Goal: Transaction & Acquisition: Subscribe to service/newsletter

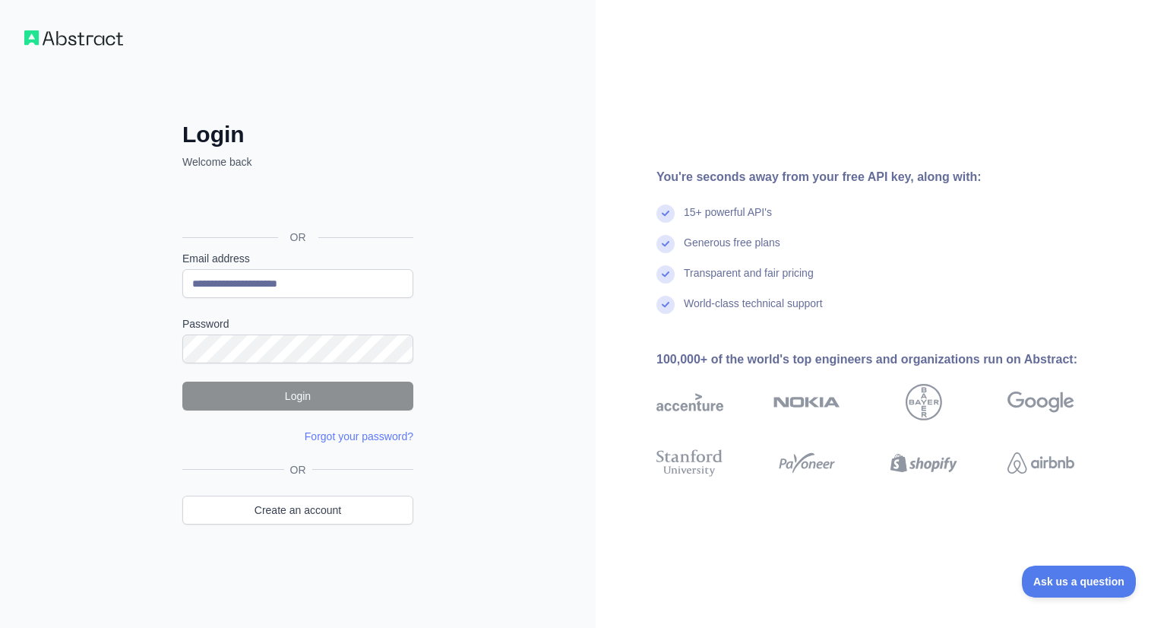
type input "**********"
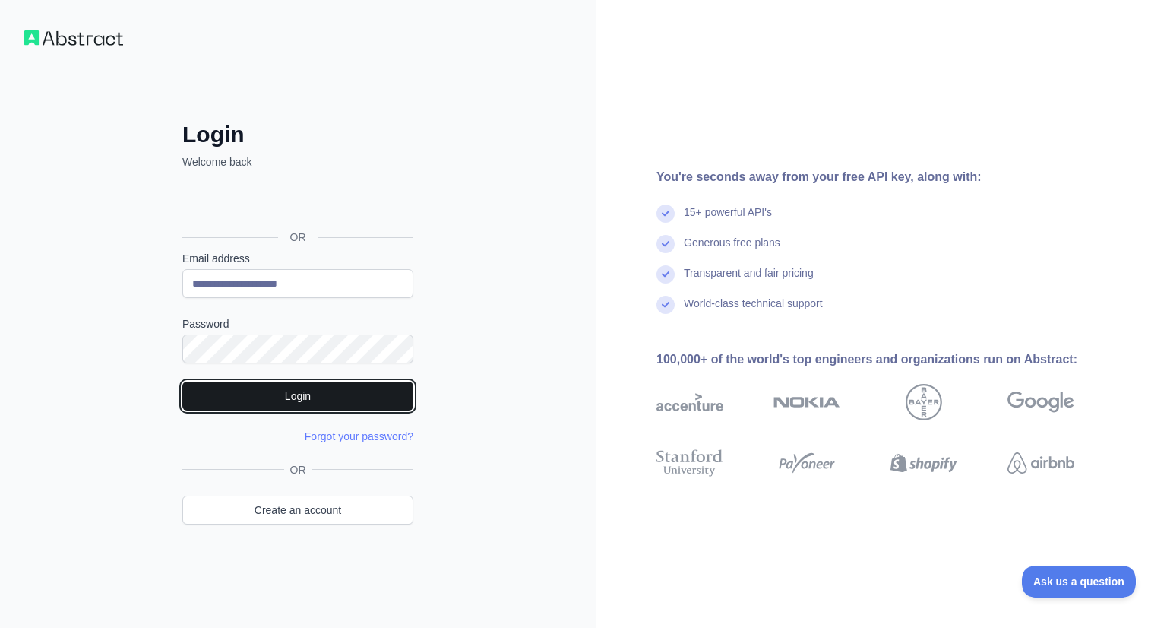
click at [314, 396] on button "Login" at bounding box center [297, 395] width 231 height 29
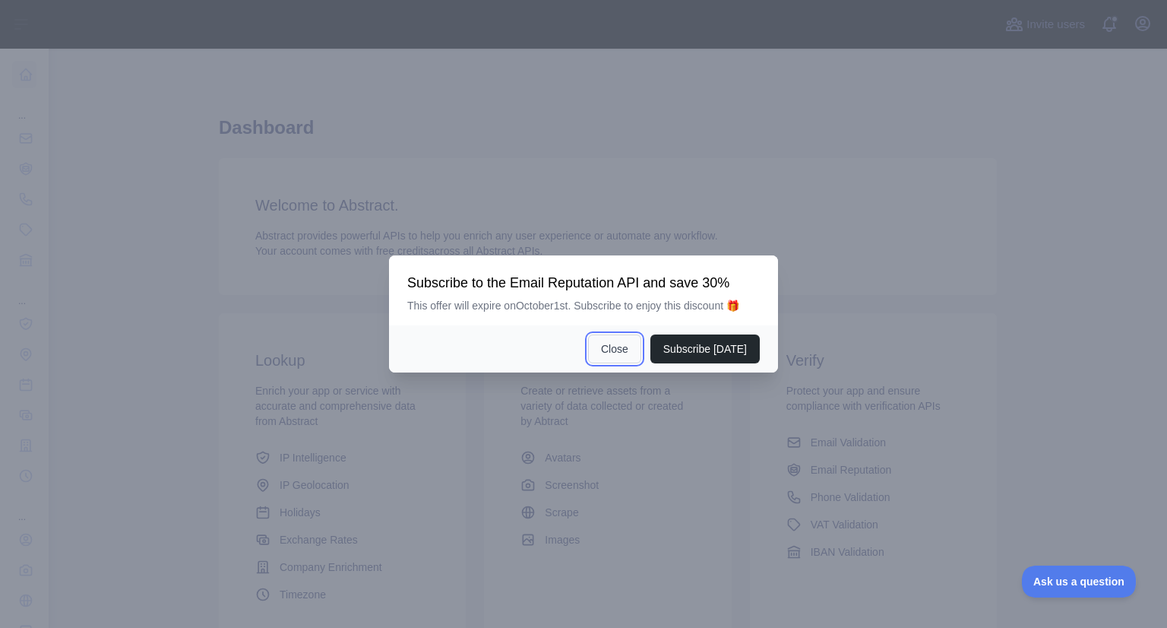
click at [626, 347] on button "Close" at bounding box center [614, 348] width 53 height 29
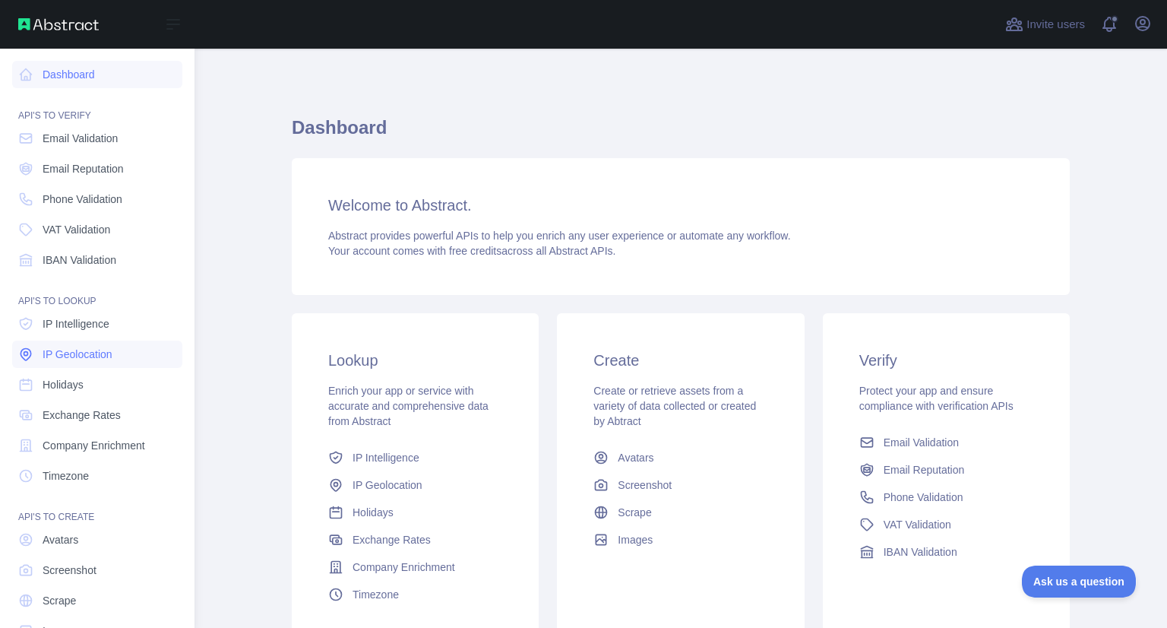
scroll to position [41, 0]
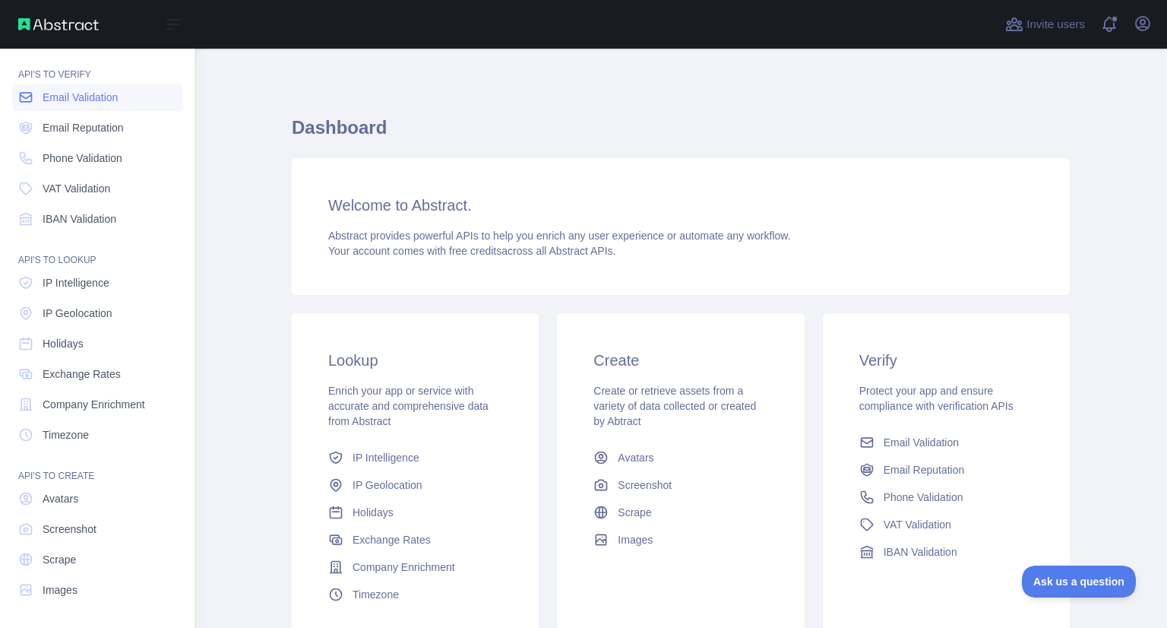
click at [94, 95] on span "Email Validation" at bounding box center [80, 97] width 75 height 15
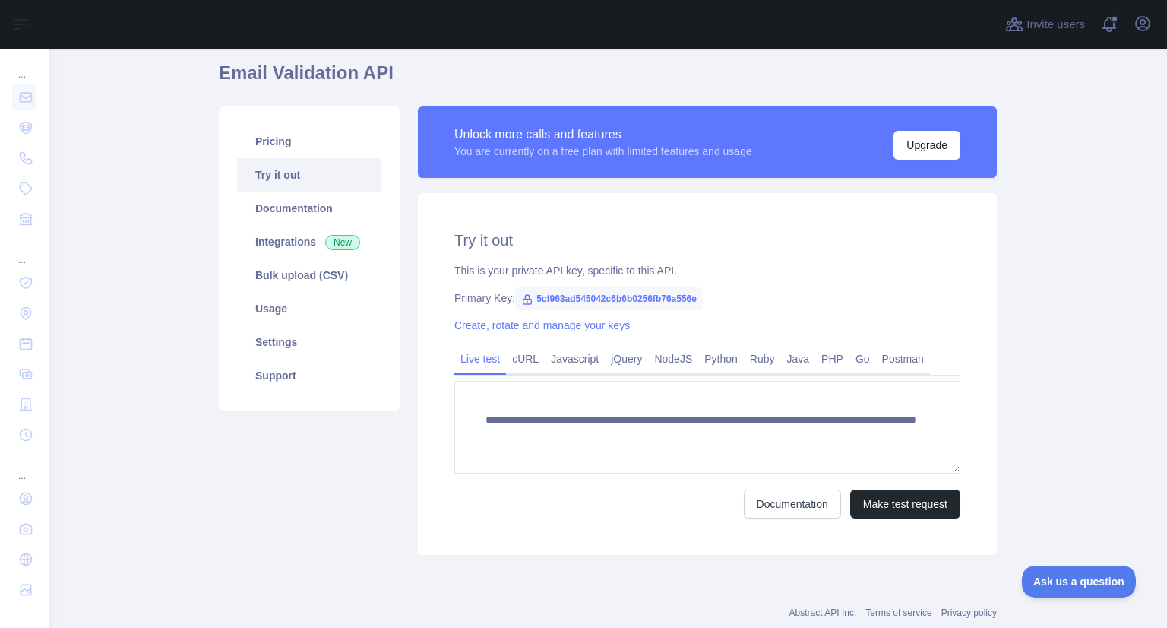
scroll to position [125, 0]
click at [891, 504] on button "Make test request" at bounding box center [905, 503] width 110 height 29
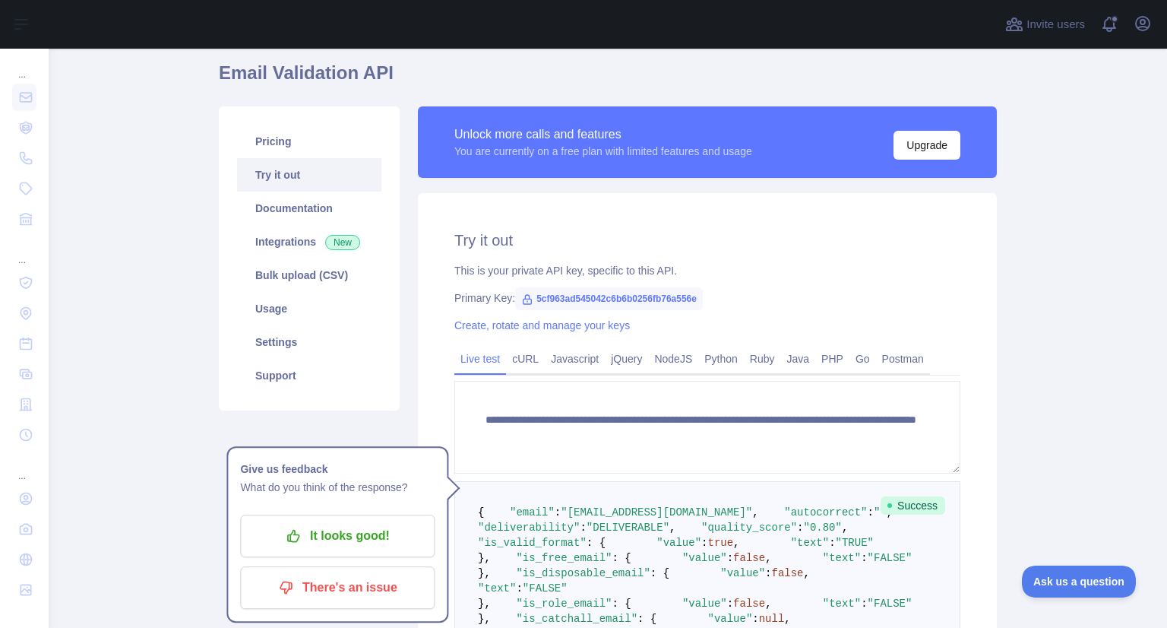
scroll to position [119, 0]
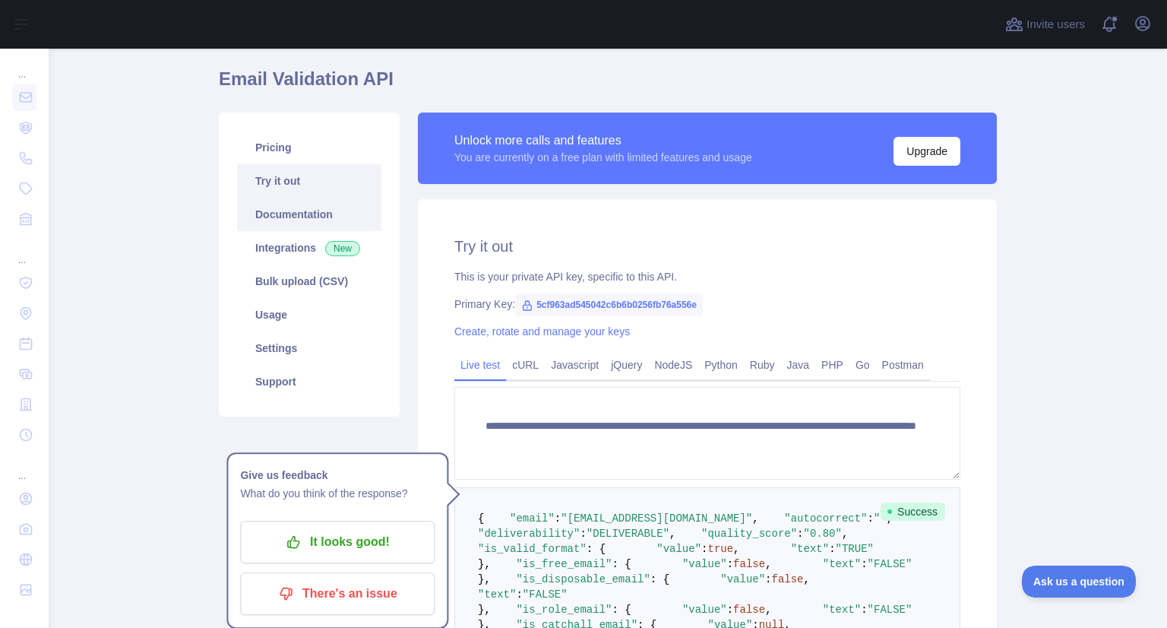
click at [286, 210] on link "Documentation" at bounding box center [309, 214] width 144 height 33
click at [1137, 24] on icon "button" at bounding box center [1143, 24] width 14 height 14
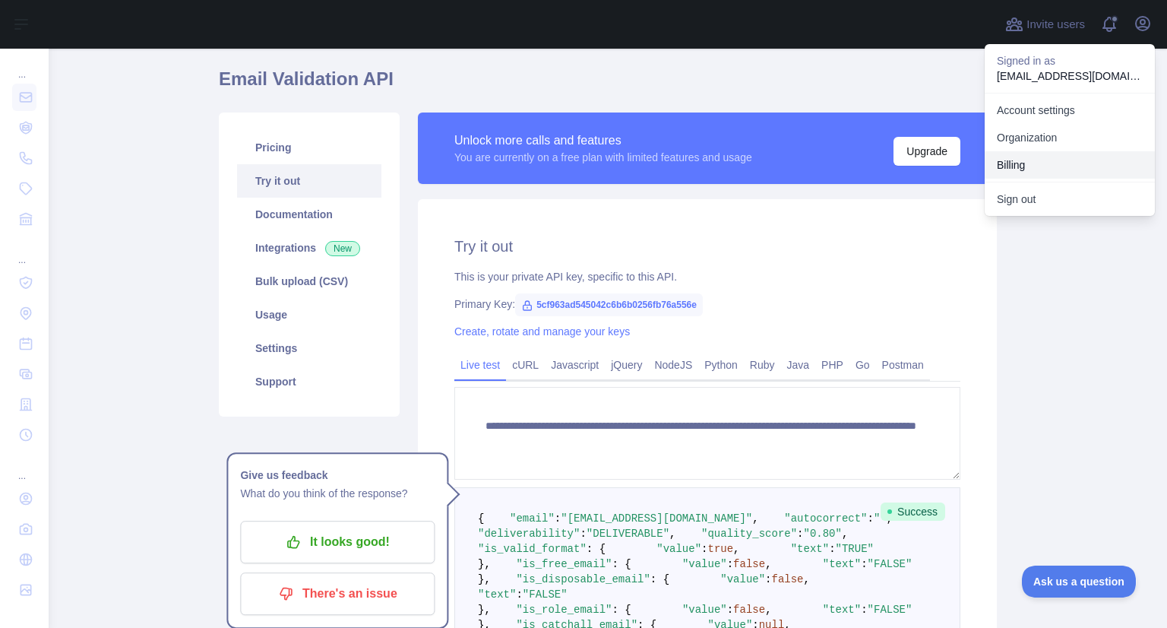
click at [1038, 165] on button "Billing" at bounding box center [1070, 164] width 170 height 27
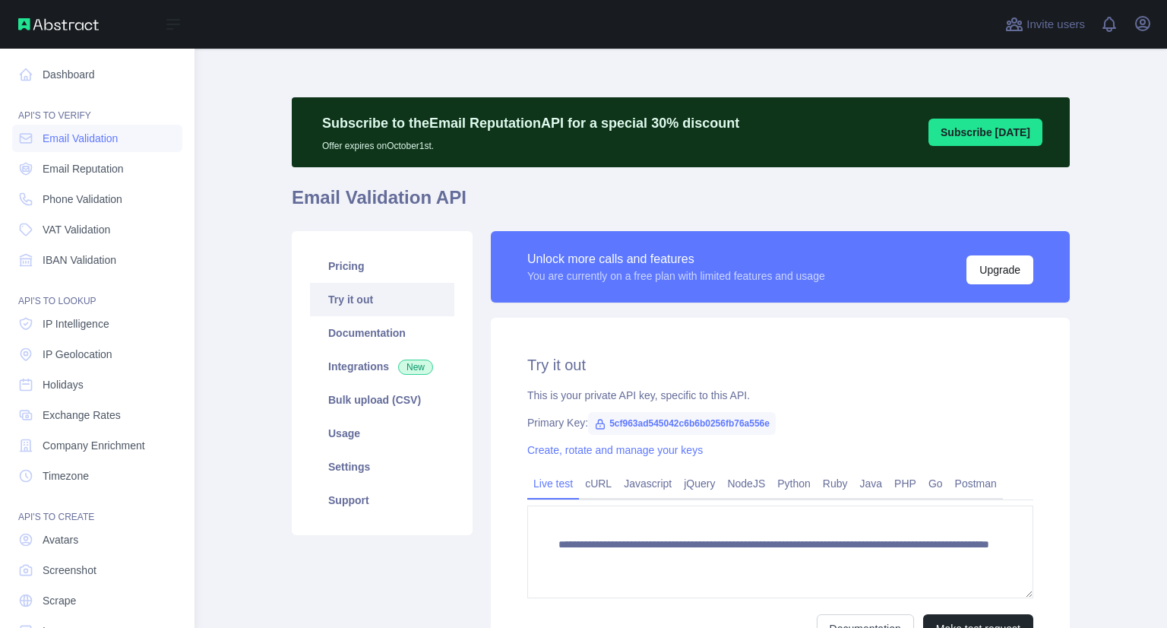
click at [57, 83] on link "Dashboard" at bounding box center [97, 74] width 170 height 27
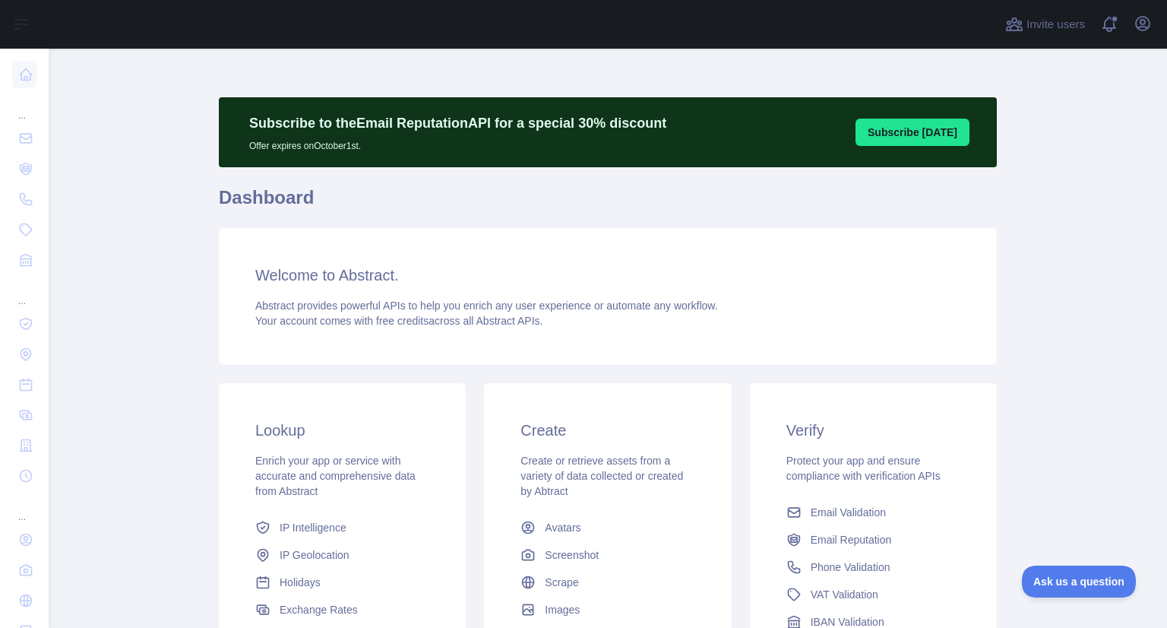
click at [916, 131] on button "Subscribe [DATE]" at bounding box center [913, 132] width 114 height 27
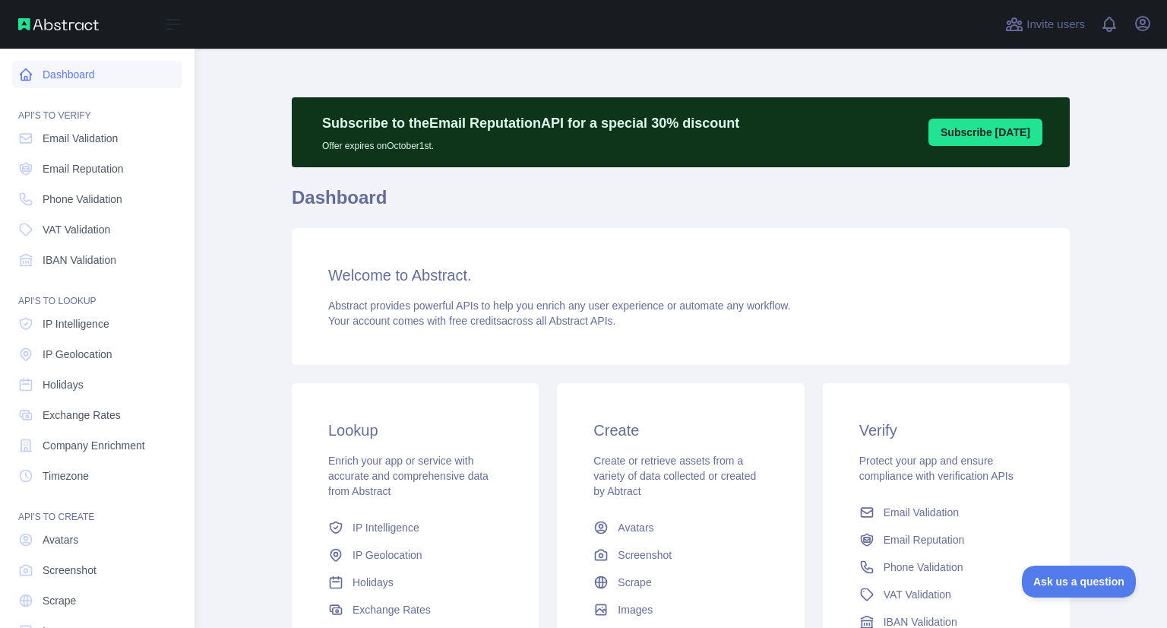
click at [66, 73] on link "Dashboard" at bounding box center [97, 74] width 170 height 27
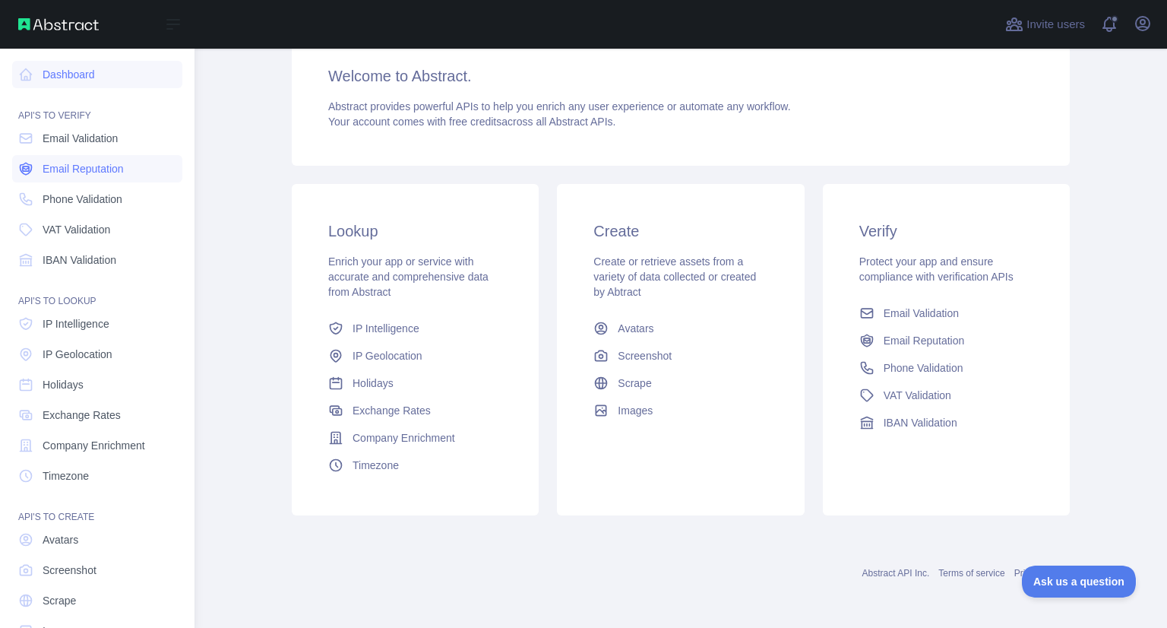
click at [88, 167] on span "Email Reputation" at bounding box center [83, 168] width 81 height 15
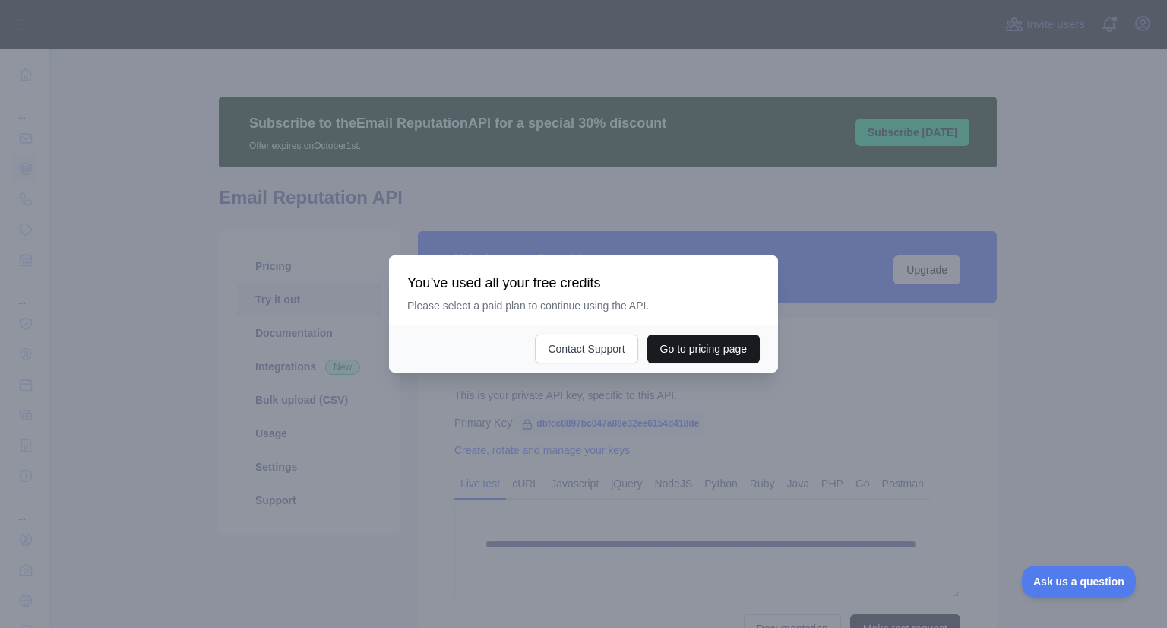
click at [674, 348] on button "Go to pricing page" at bounding box center [703, 348] width 112 height 29
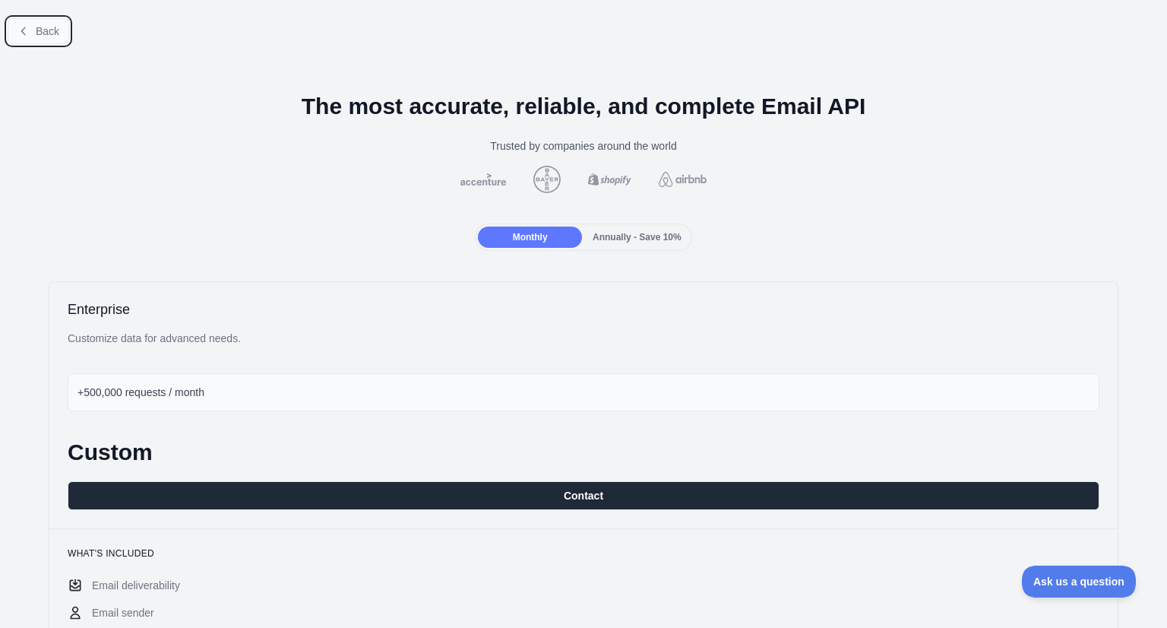
click at [31, 31] on button "Back" at bounding box center [39, 31] width 62 height 26
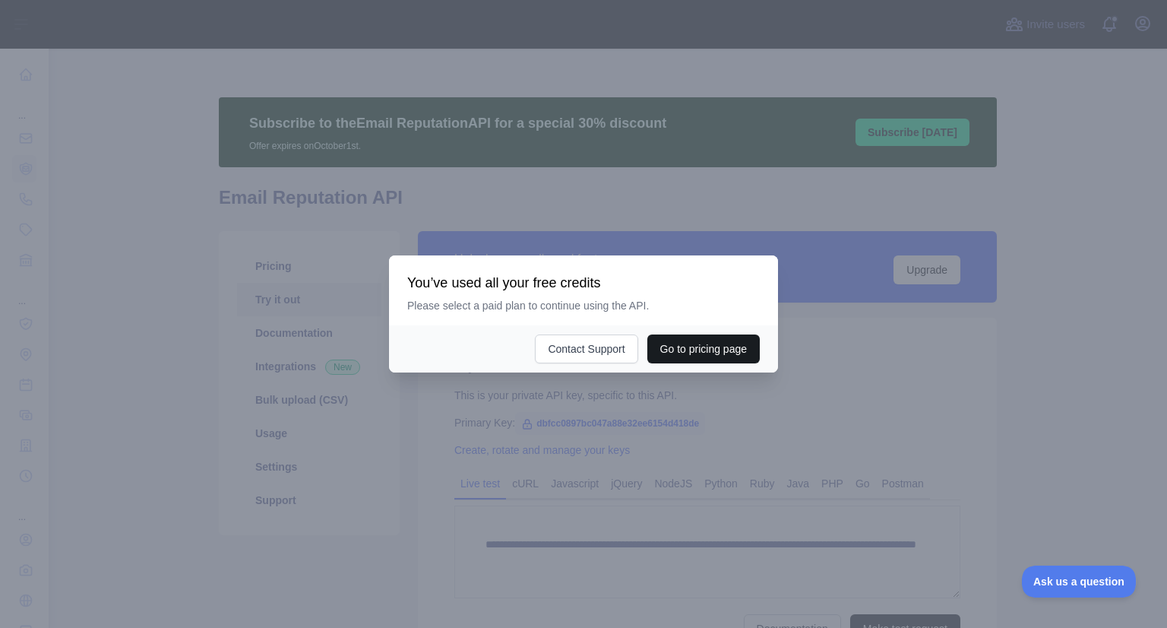
click at [701, 343] on button "Go to pricing page" at bounding box center [703, 348] width 112 height 29
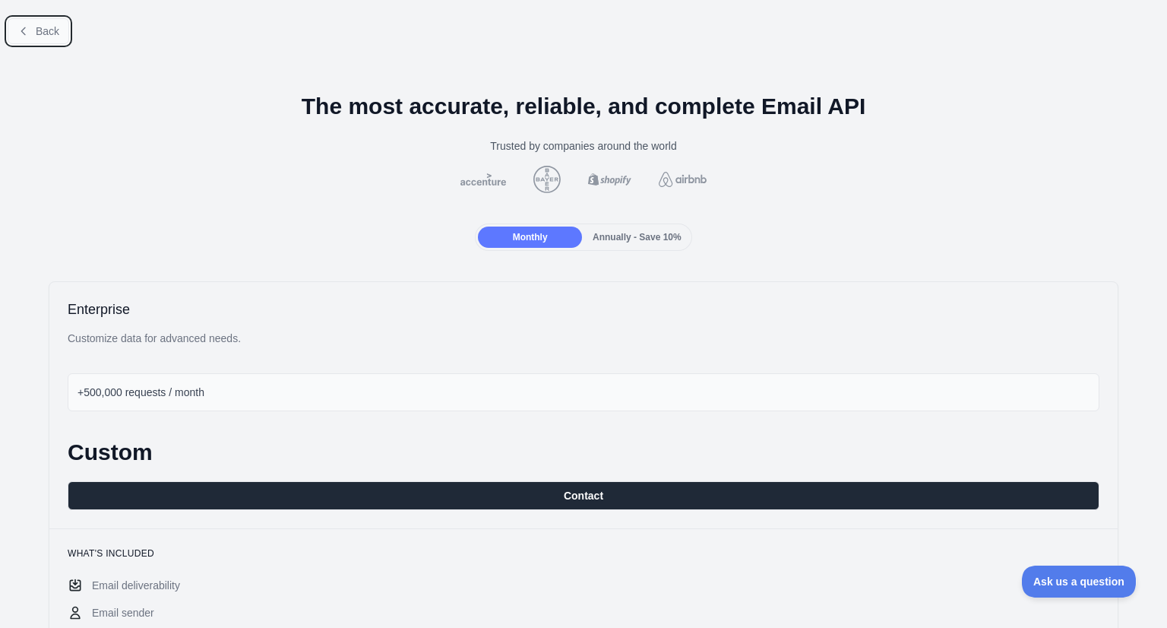
click at [36, 28] on span "Back" at bounding box center [48, 31] width 24 height 12
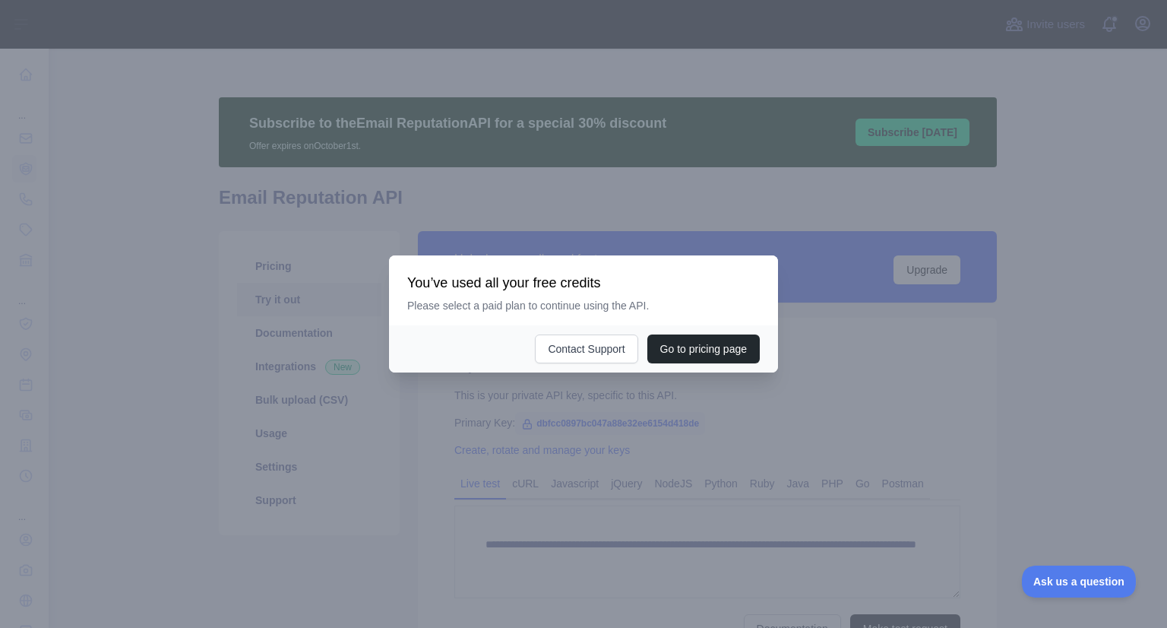
click at [726, 207] on div at bounding box center [583, 314] width 1167 height 628
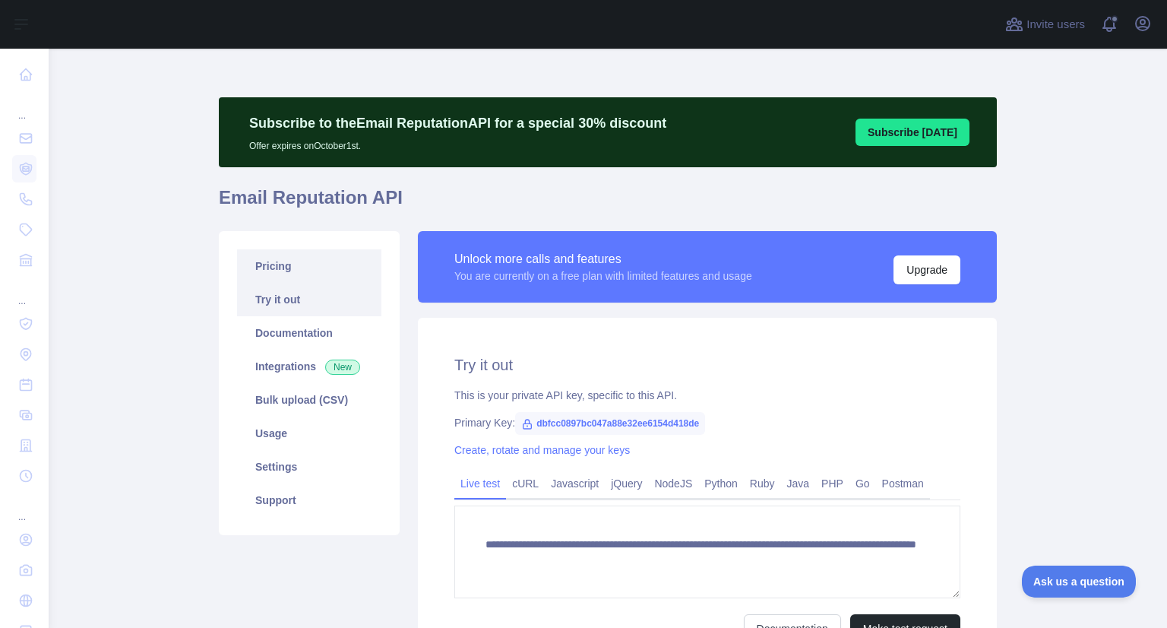
click at [273, 268] on link "Pricing" at bounding box center [309, 265] width 144 height 33
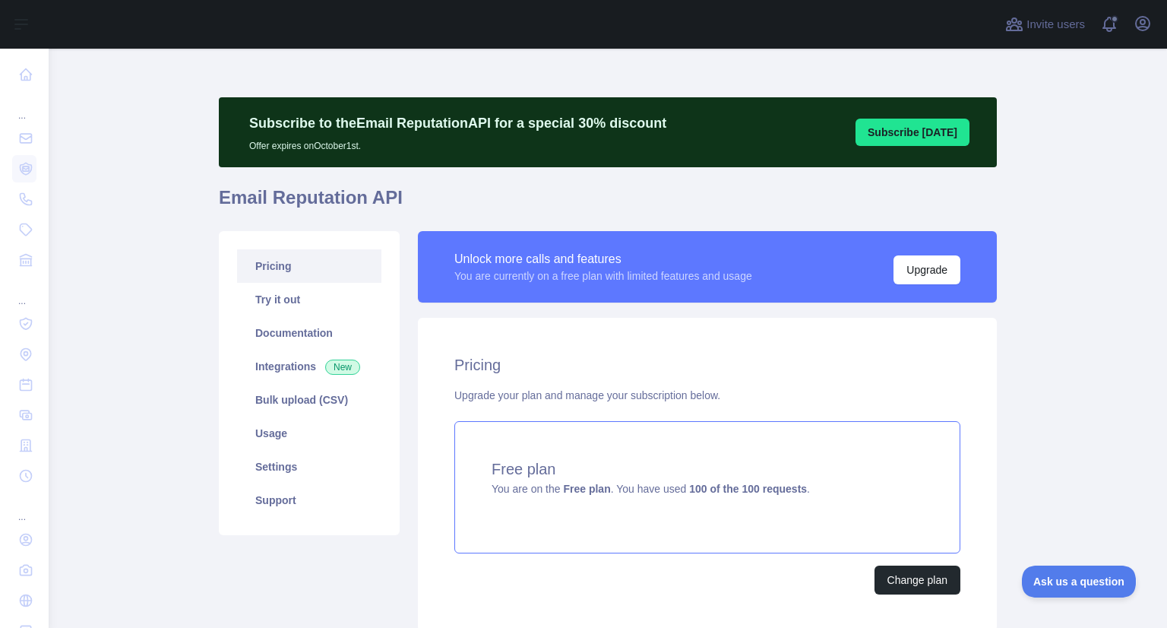
scroll to position [115, 0]
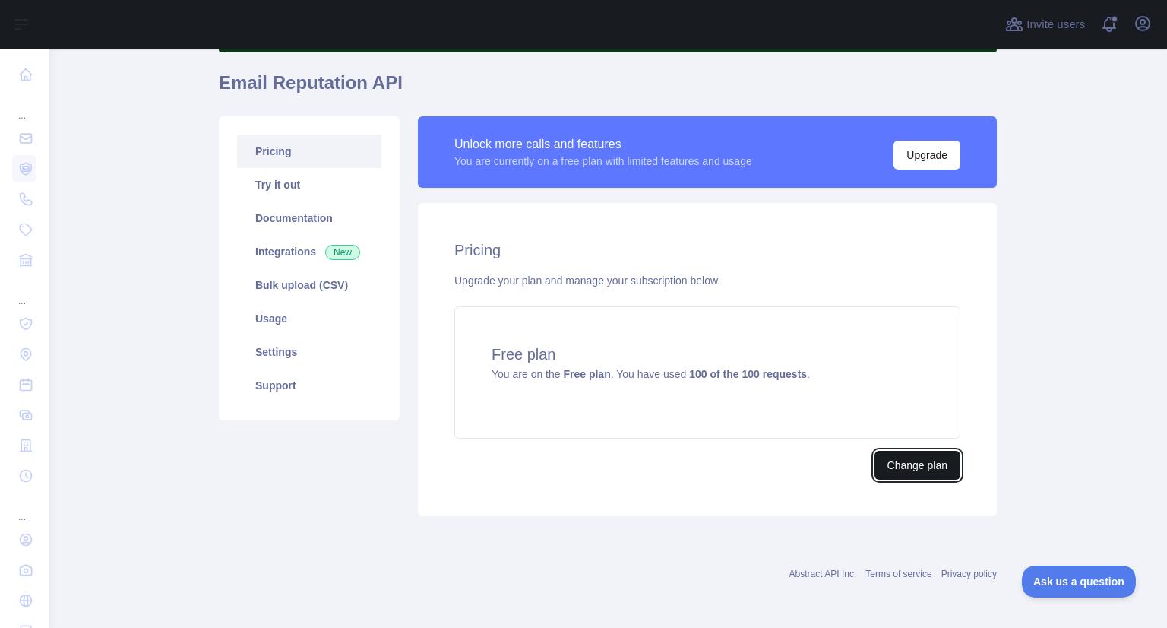
click at [903, 464] on button "Change plan" at bounding box center [918, 465] width 86 height 29
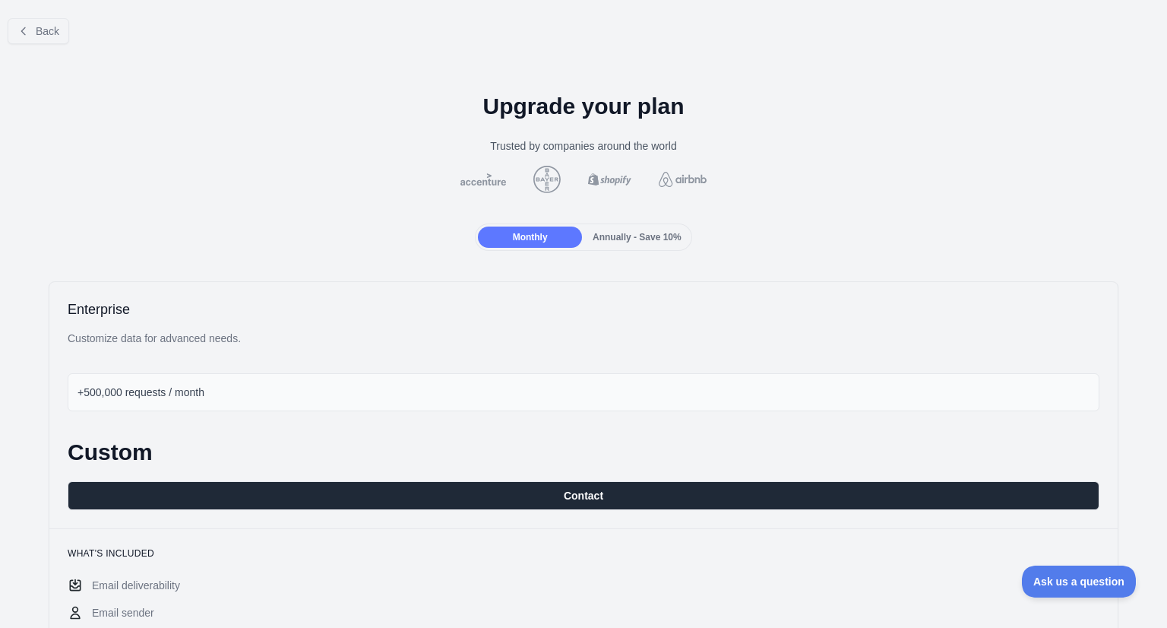
scroll to position [195, 0]
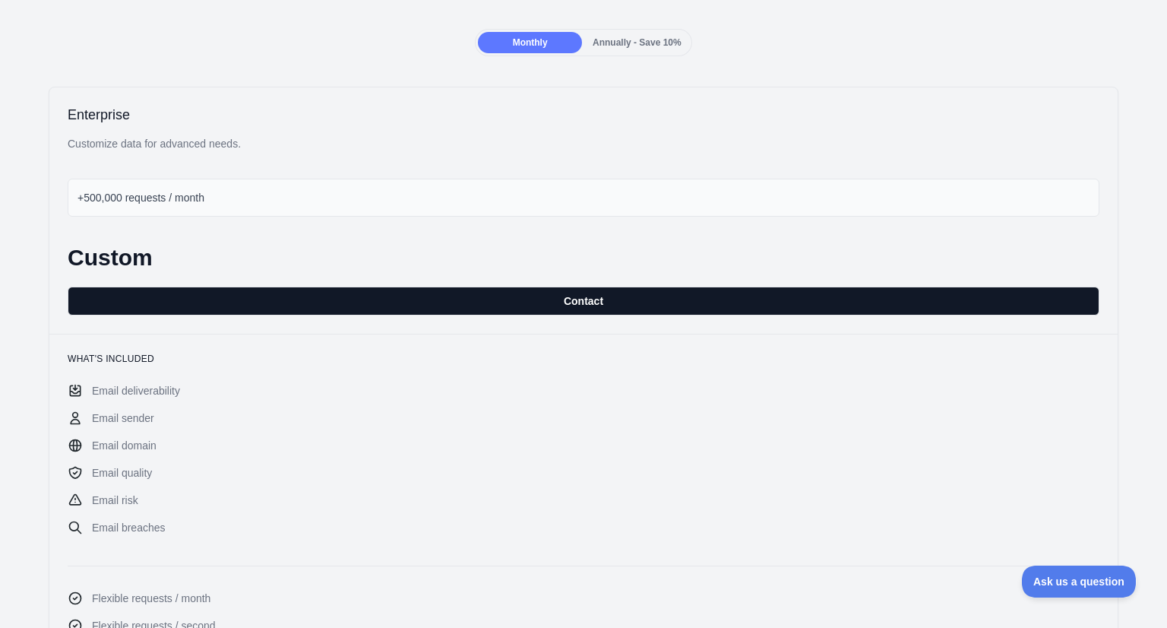
click at [574, 305] on button "Contact" at bounding box center [584, 300] width 1032 height 29
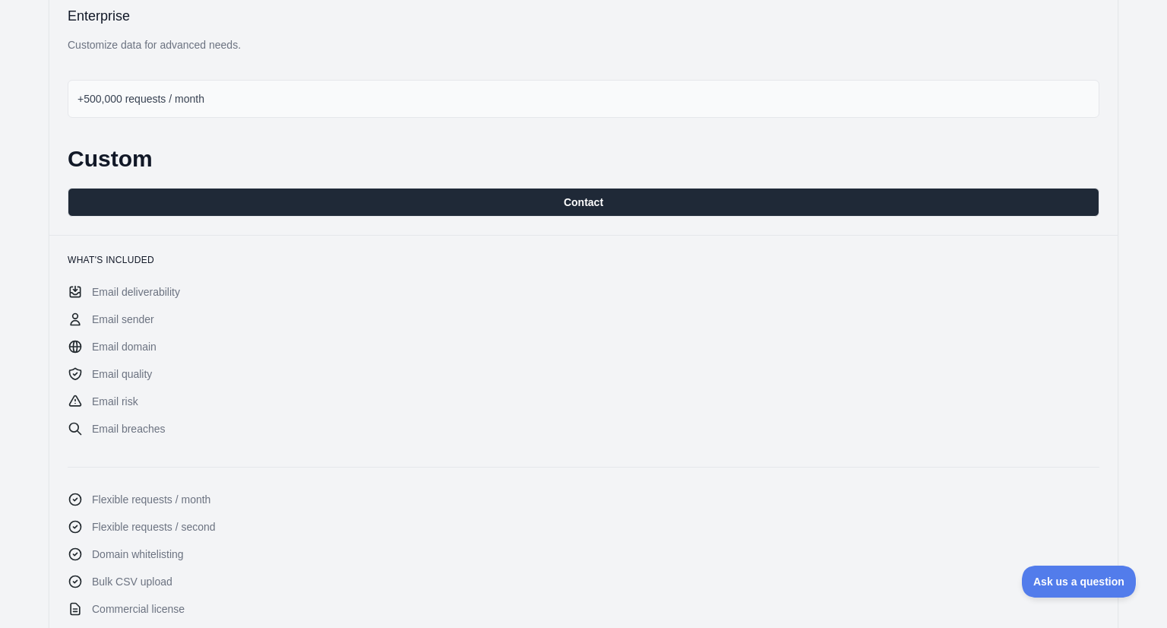
scroll to position [0, 0]
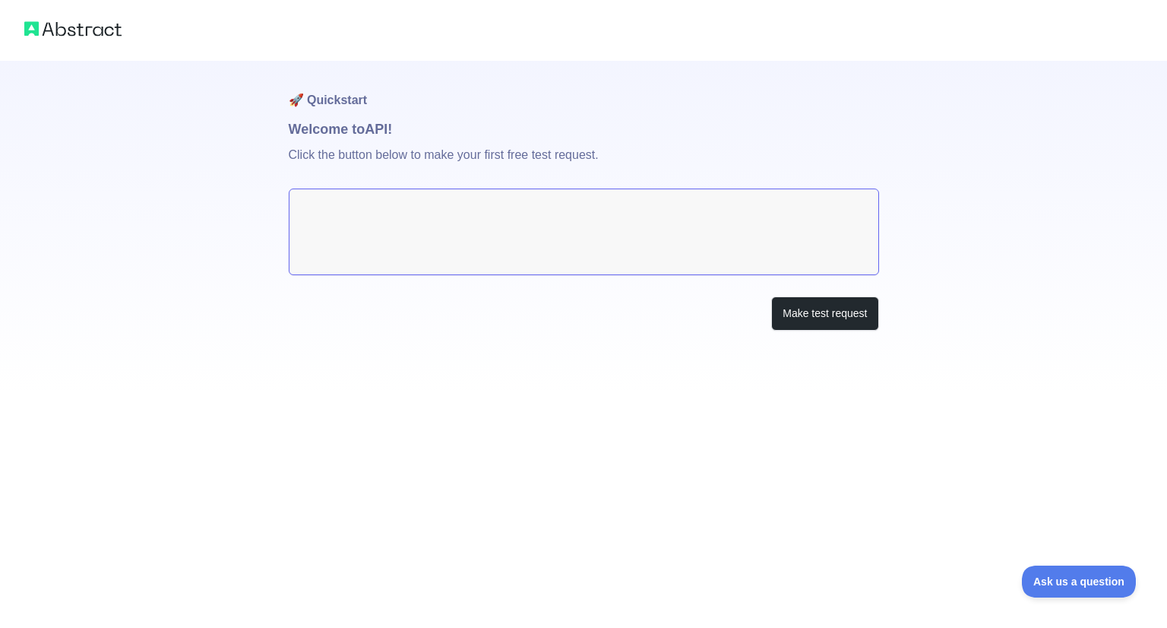
click at [428, 229] on textarea at bounding box center [584, 231] width 590 height 87
